Goal: Find contact information: Find contact information

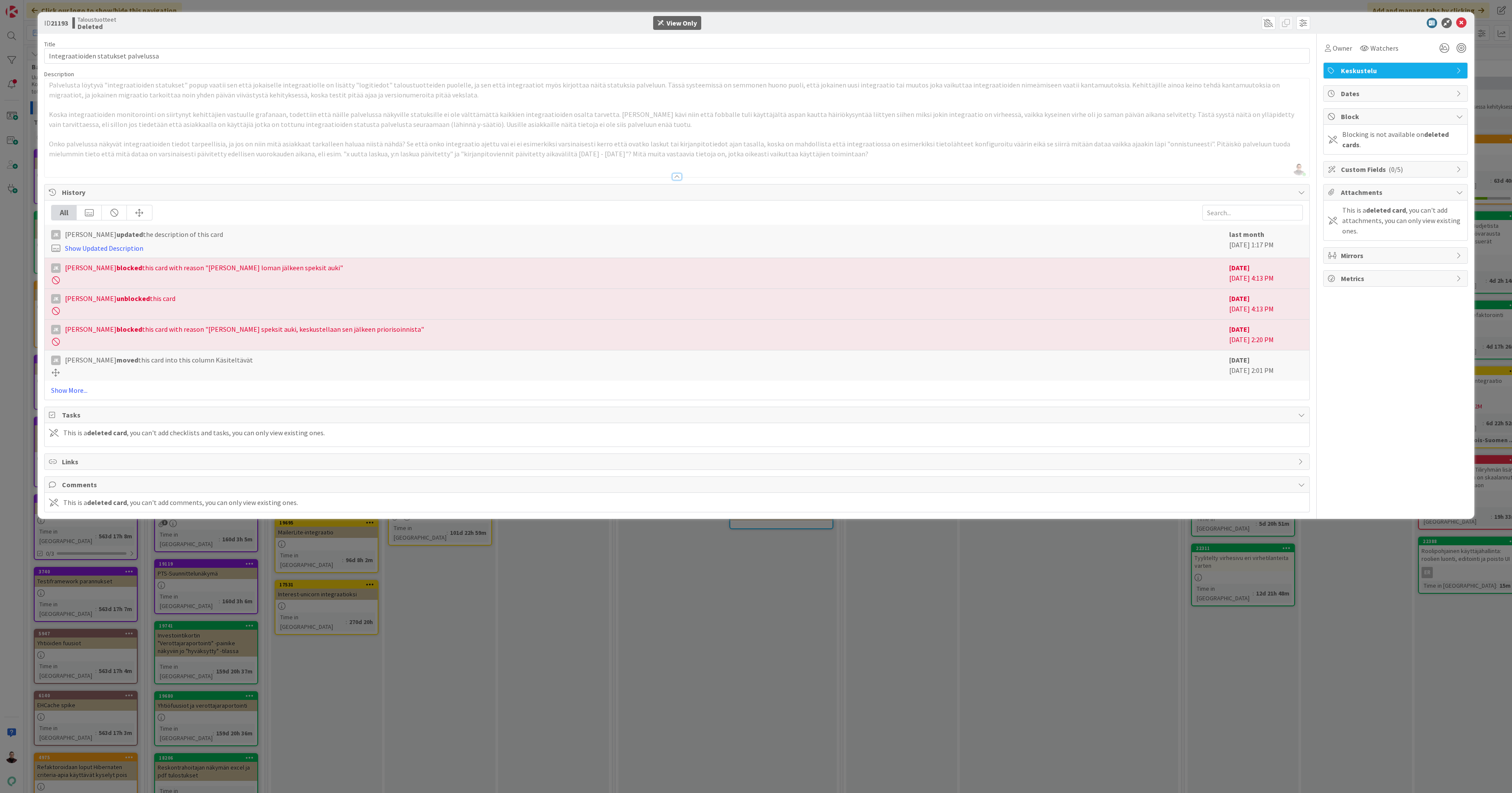
click at [733, 538] on div "ID 21193 Taloustuotteet Deleted View Only Title 36 / 128 Integraatioiden statuk…" at bounding box center [756, 396] width 1512 height 793
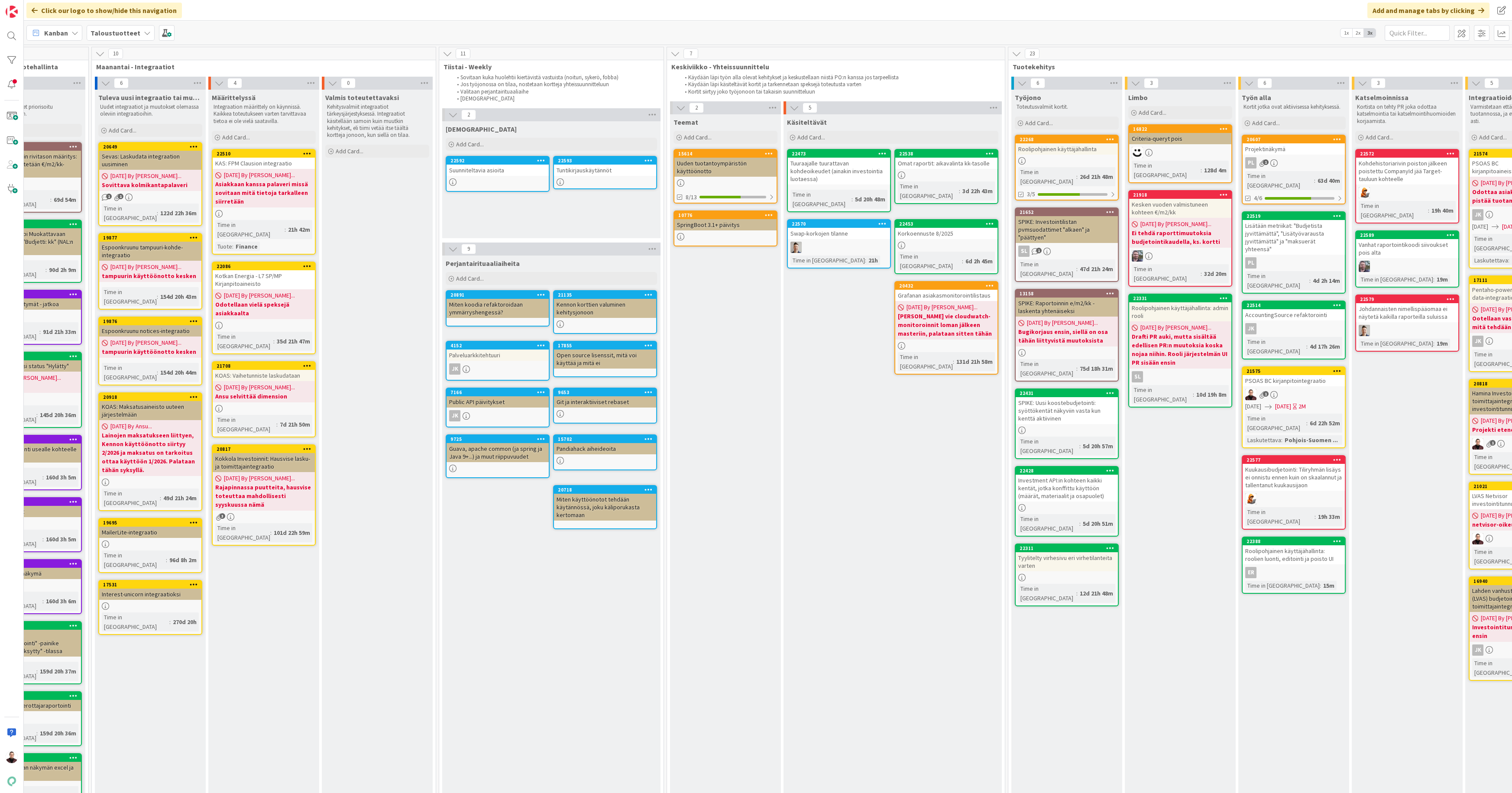
scroll to position [0, 411]
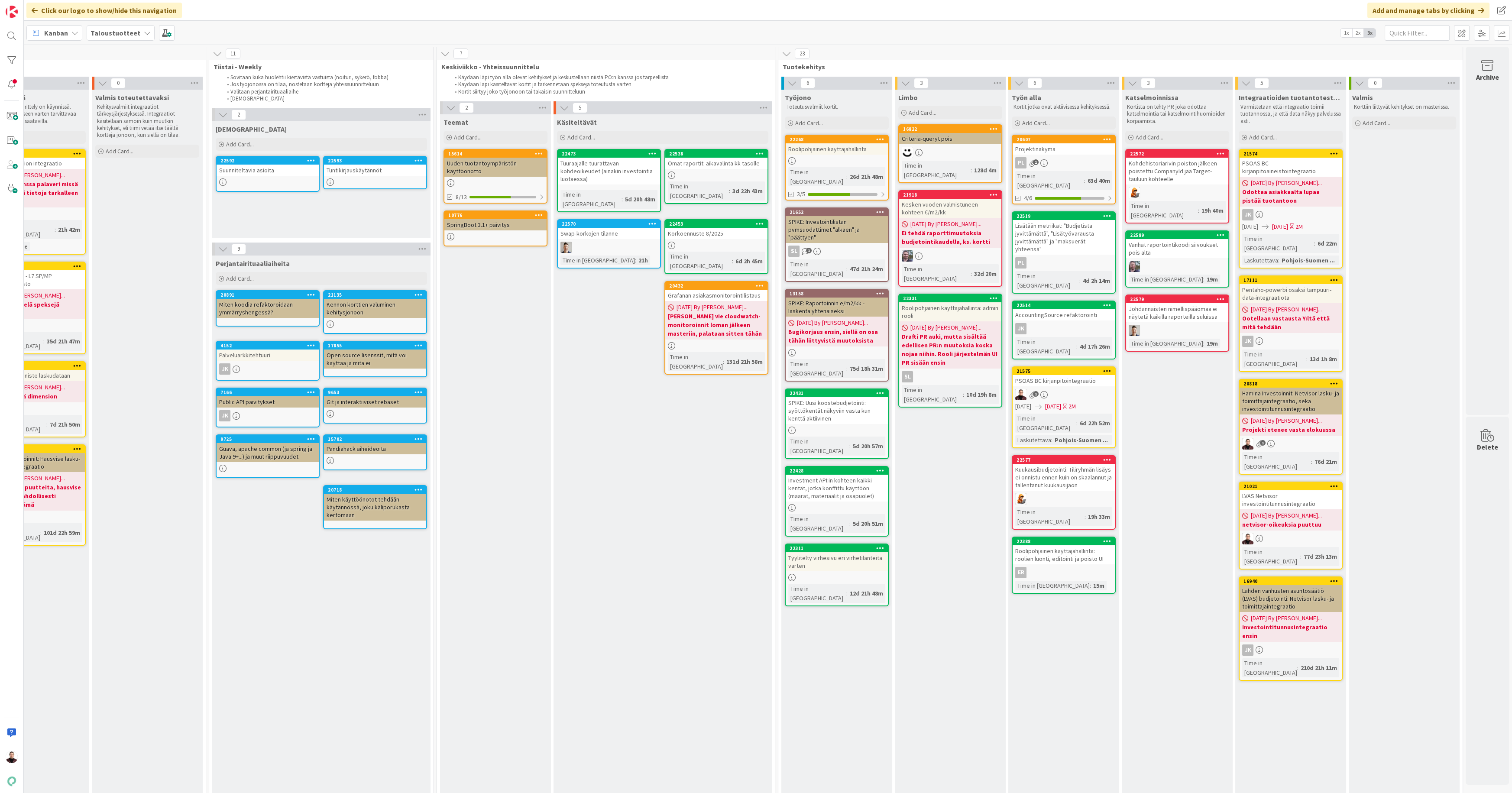
click at [1247, 164] on div "PSOAS BC kirjanpitoaineistointegraatio" at bounding box center [1291, 167] width 102 height 19
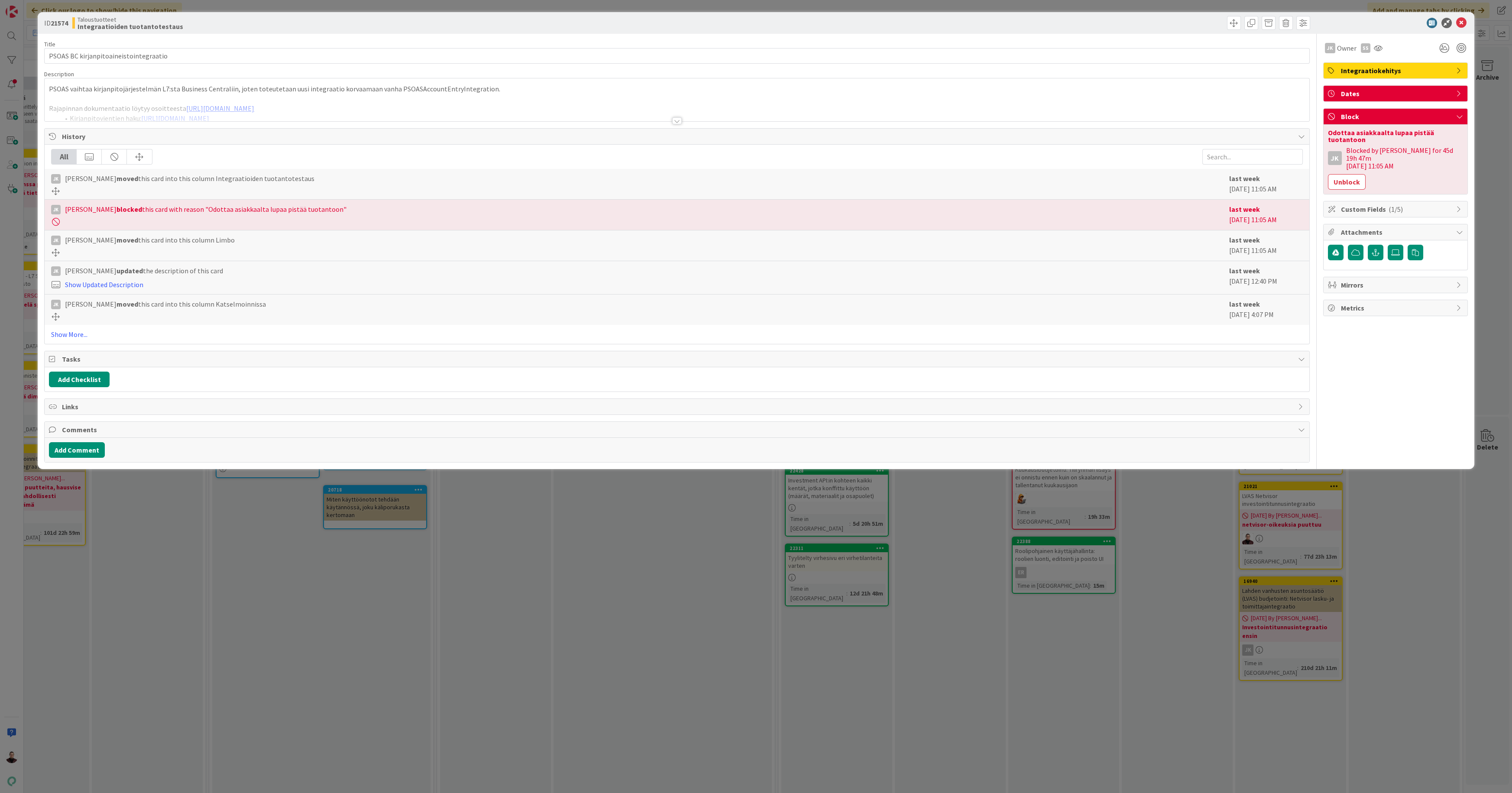
click at [675, 121] on div at bounding box center [677, 121] width 9 height 7
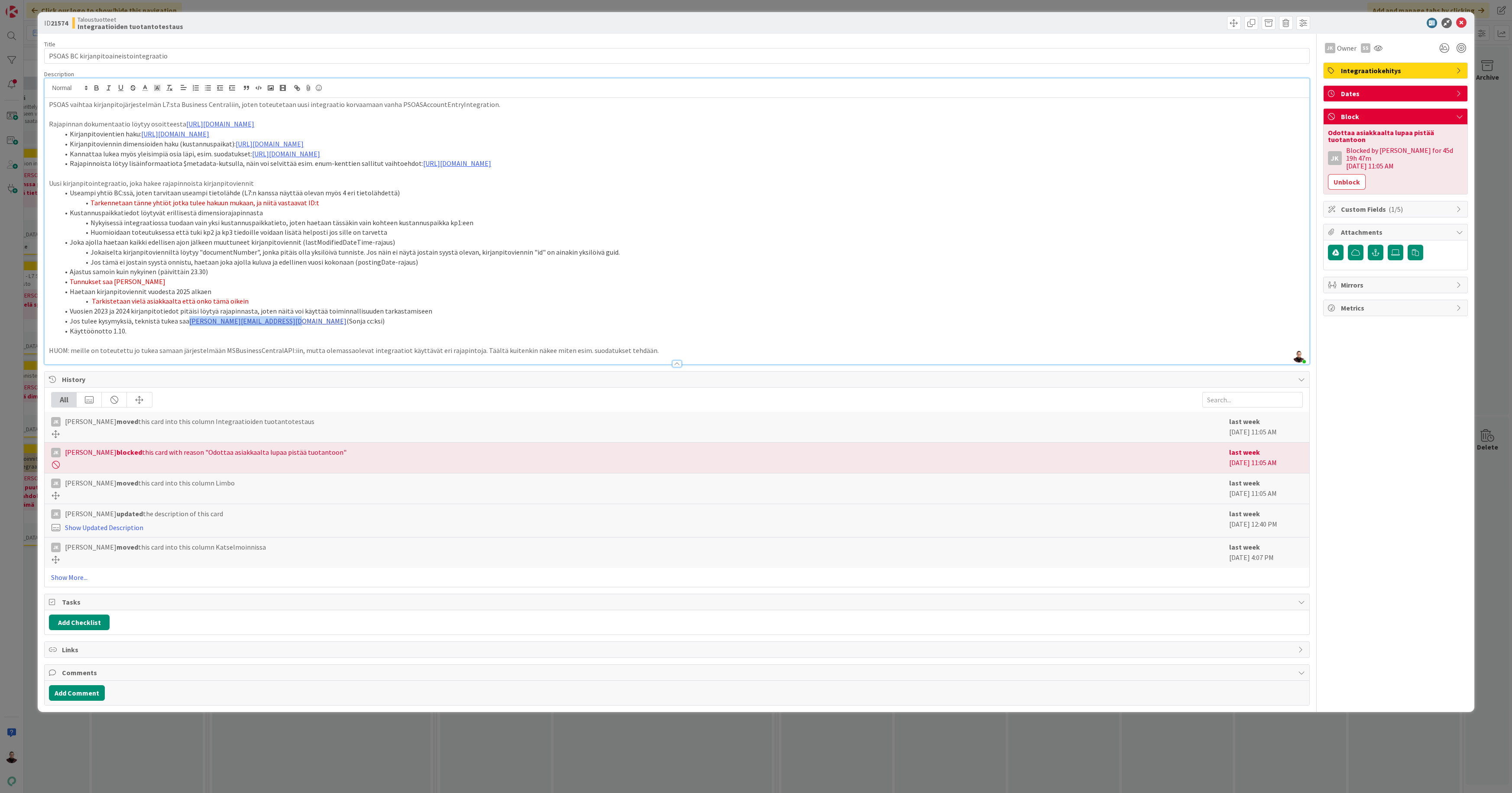
drag, startPoint x: 288, startPoint y: 322, endPoint x: 187, endPoint y: 318, distance: 101.1
click at [187, 318] on li "Jos tulee kysymyksiä, teknistä tukea saa [EMAIL_ADDRESS][DOMAIN_NAME] (Sonja cc…" at bounding box center [681, 321] width 1245 height 10
copy link "[PERSON_NAME][EMAIL_ADDRESS][DOMAIN_NAME]"
